Goal: Transaction & Acquisition: Purchase product/service

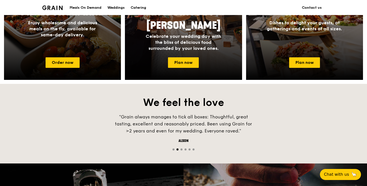
scroll to position [264, 0]
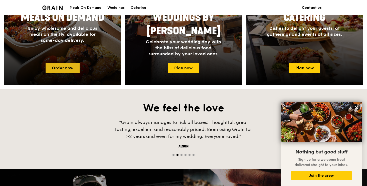
click at [65, 67] on link "Order now" at bounding box center [63, 68] width 34 height 11
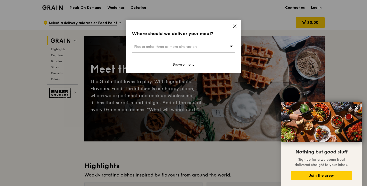
click at [236, 26] on icon at bounding box center [234, 26] width 5 height 5
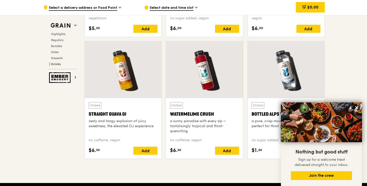
scroll to position [2005, 0]
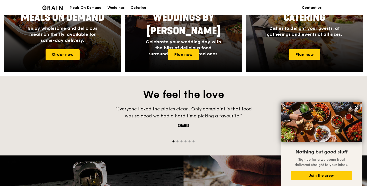
scroll to position [265, 0]
